Goal: Task Accomplishment & Management: Use online tool/utility

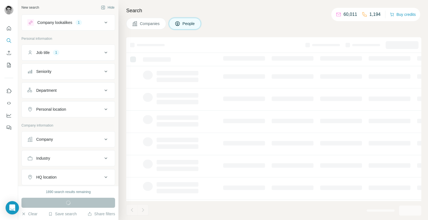
click at [70, 26] on button "Company lookalikes 1" at bounding box center [68, 22] width 93 height 13
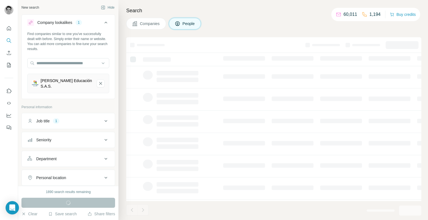
click at [68, 23] on div "Company lookalikes" at bounding box center [54, 23] width 35 height 6
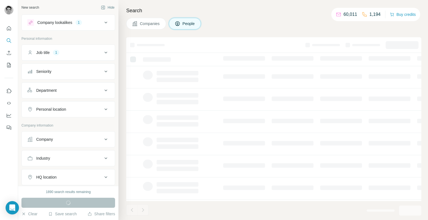
click at [78, 54] on div "Job title 1" at bounding box center [64, 53] width 75 height 6
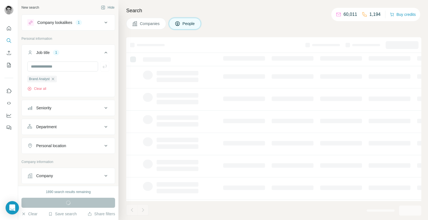
click at [78, 54] on div "Job title 1" at bounding box center [64, 53] width 75 height 6
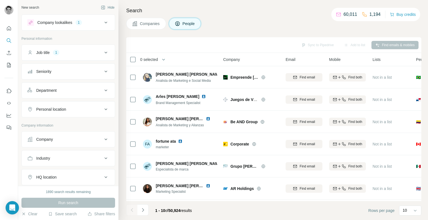
click at [71, 94] on button "Department" at bounding box center [68, 90] width 93 height 13
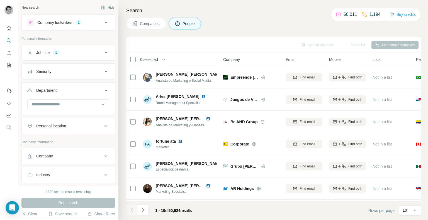
click at [75, 95] on button "Department" at bounding box center [68, 92] width 93 height 16
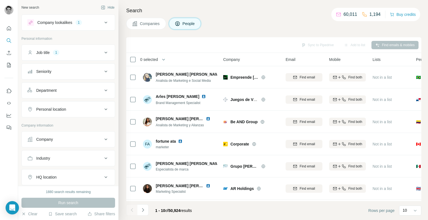
click at [68, 23] on div "Company lookalikes" at bounding box center [54, 23] width 35 height 6
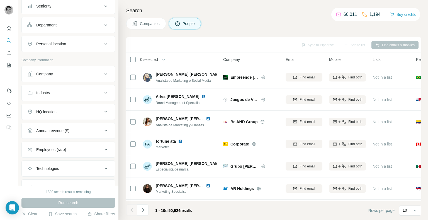
scroll to position [139, 0]
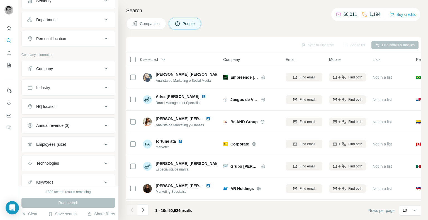
click at [77, 67] on div "Company" at bounding box center [64, 69] width 75 height 6
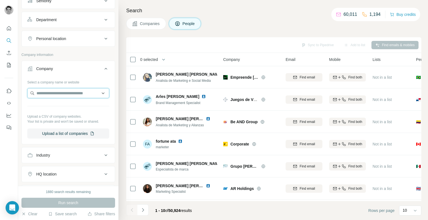
click at [72, 94] on input "text" at bounding box center [68, 93] width 82 height 10
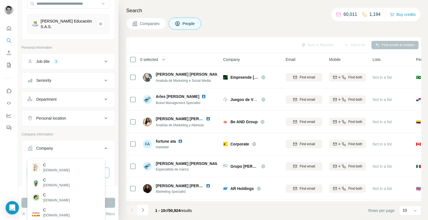
scroll to position [56, 0]
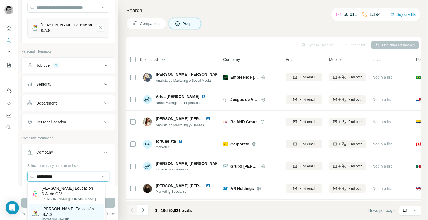
type input "**********"
click at [64, 217] on p "[DOMAIN_NAME]" at bounding box center [71, 219] width 58 height 5
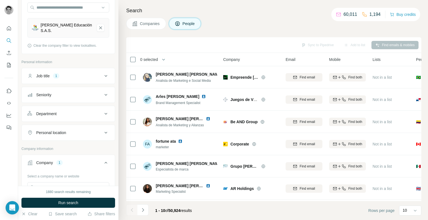
click at [86, 202] on button "Run search" at bounding box center [68, 203] width 94 height 10
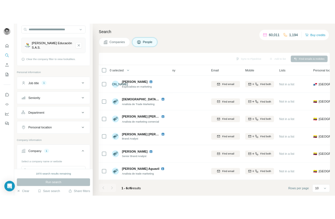
scroll to position [1, 0]
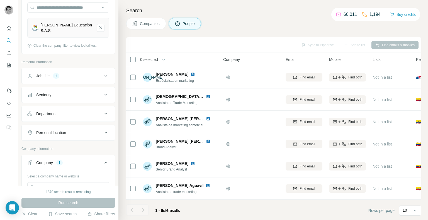
click at [143, 211] on div at bounding box center [142, 210] width 11 height 11
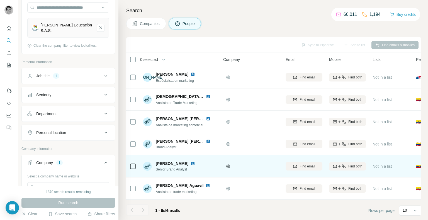
click at [195, 162] on img at bounding box center [192, 164] width 4 height 4
